Goal: Transaction & Acquisition: Download file/media

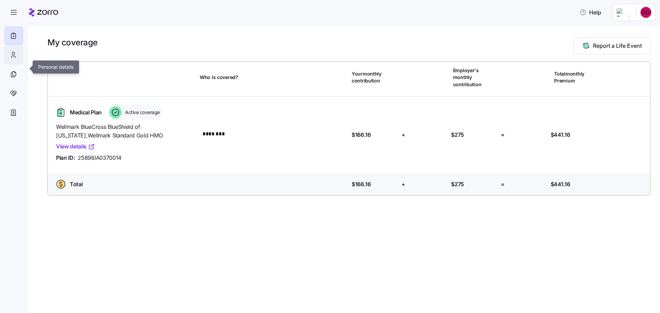
click at [16, 59] on icon at bounding box center [14, 55] width 8 height 8
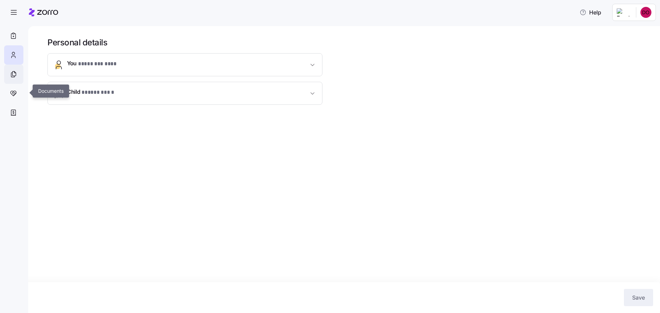
click at [16, 78] on icon at bounding box center [14, 74] width 8 height 8
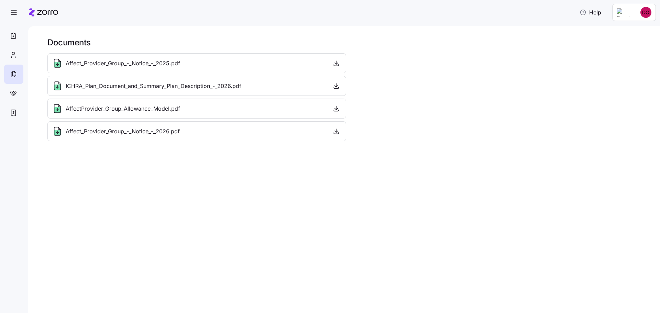
click at [309, 137] on div "Affect_Provider_Group_-_Notice_-_2026.pdf" at bounding box center [197, 131] width 290 height 11
click at [336, 133] on icon "button" at bounding box center [336, 130] width 0 height 3
